Goal: Find specific page/section: Find specific page/section

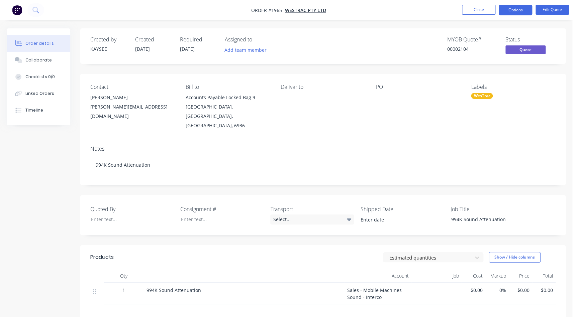
drag, startPoint x: 480, startPoint y: 20, endPoint x: 480, endPoint y: 16, distance: 4.4
click at [480, 19] on div "Order #1965 - WesTrac Pty Ltd Close Options Edit Quote Order details Collaborat…" at bounding box center [286, 212] width 572 height 424
click at [481, 15] on nav "Order #1965 - WesTrac Pty Ltd Close Options Edit Quote" at bounding box center [288, 10] width 577 height 20
click at [481, 15] on li "Close" at bounding box center [478, 10] width 33 height 11
click at [481, 9] on button "Close" at bounding box center [478, 10] width 33 height 10
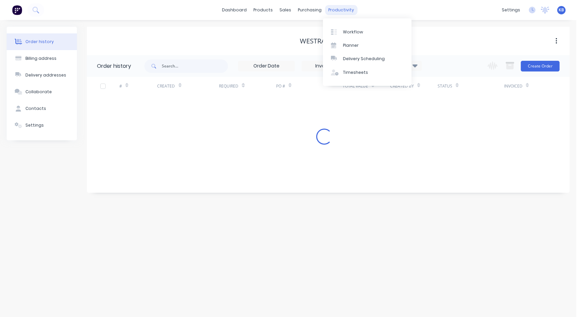
click at [350, 7] on div "productivity" at bounding box center [341, 10] width 32 height 10
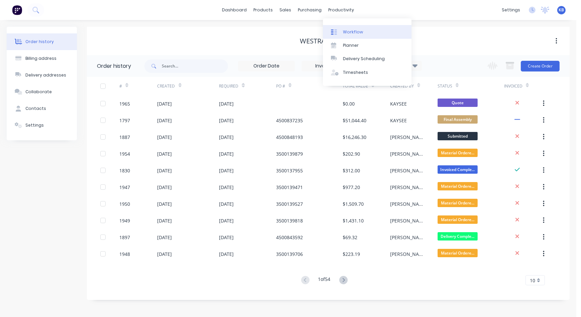
click at [355, 33] on div "Workflow" at bounding box center [353, 32] width 20 height 6
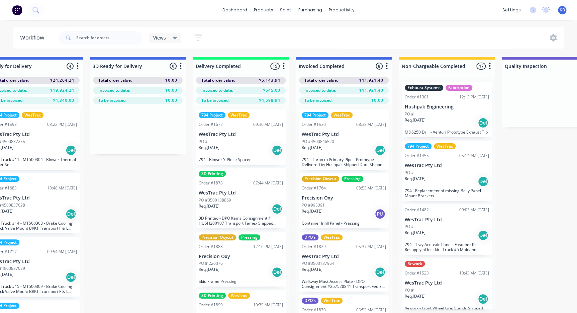
scroll to position [0, 1300]
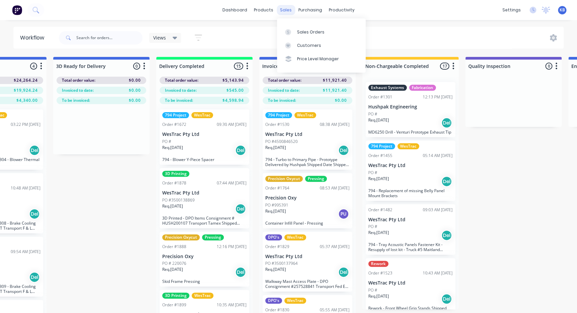
click at [285, 10] on div "sales" at bounding box center [286, 10] width 18 height 10
click at [298, 36] on link "Sales Orders" at bounding box center [321, 31] width 89 height 13
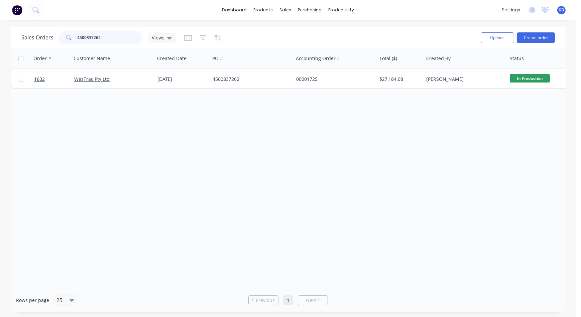
drag, startPoint x: 111, startPoint y: 40, endPoint x: 39, endPoint y: 30, distance: 71.9
click at [41, 31] on div "Sales Orders 4500837262 Views" at bounding box center [98, 37] width 155 height 13
type input "1640"
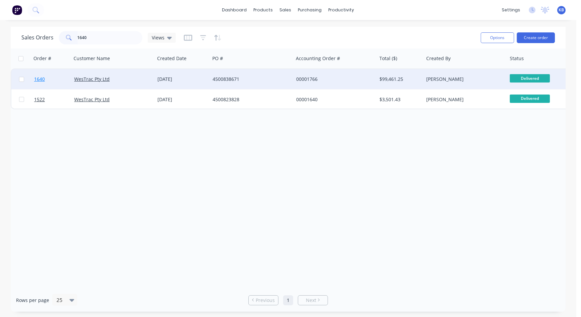
click at [46, 76] on link "1640" at bounding box center [54, 79] width 40 height 20
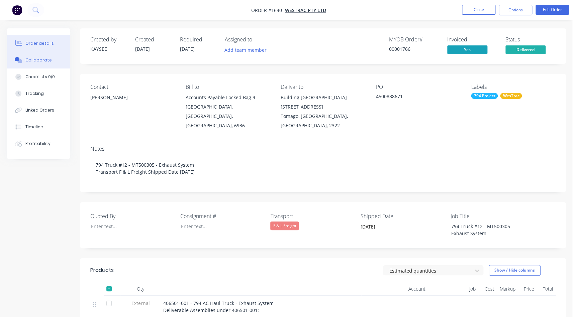
click at [40, 59] on div "Collaborate" at bounding box center [38, 60] width 26 height 6
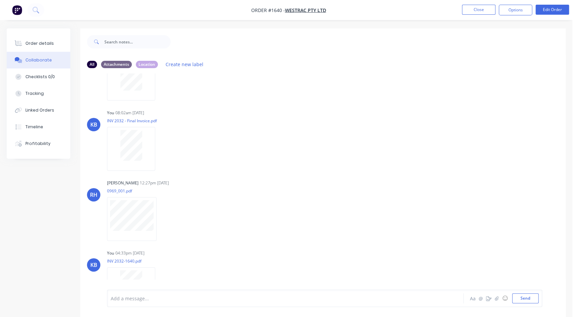
scroll to position [2758, 0]
